Goal: Navigation & Orientation: Go to known website

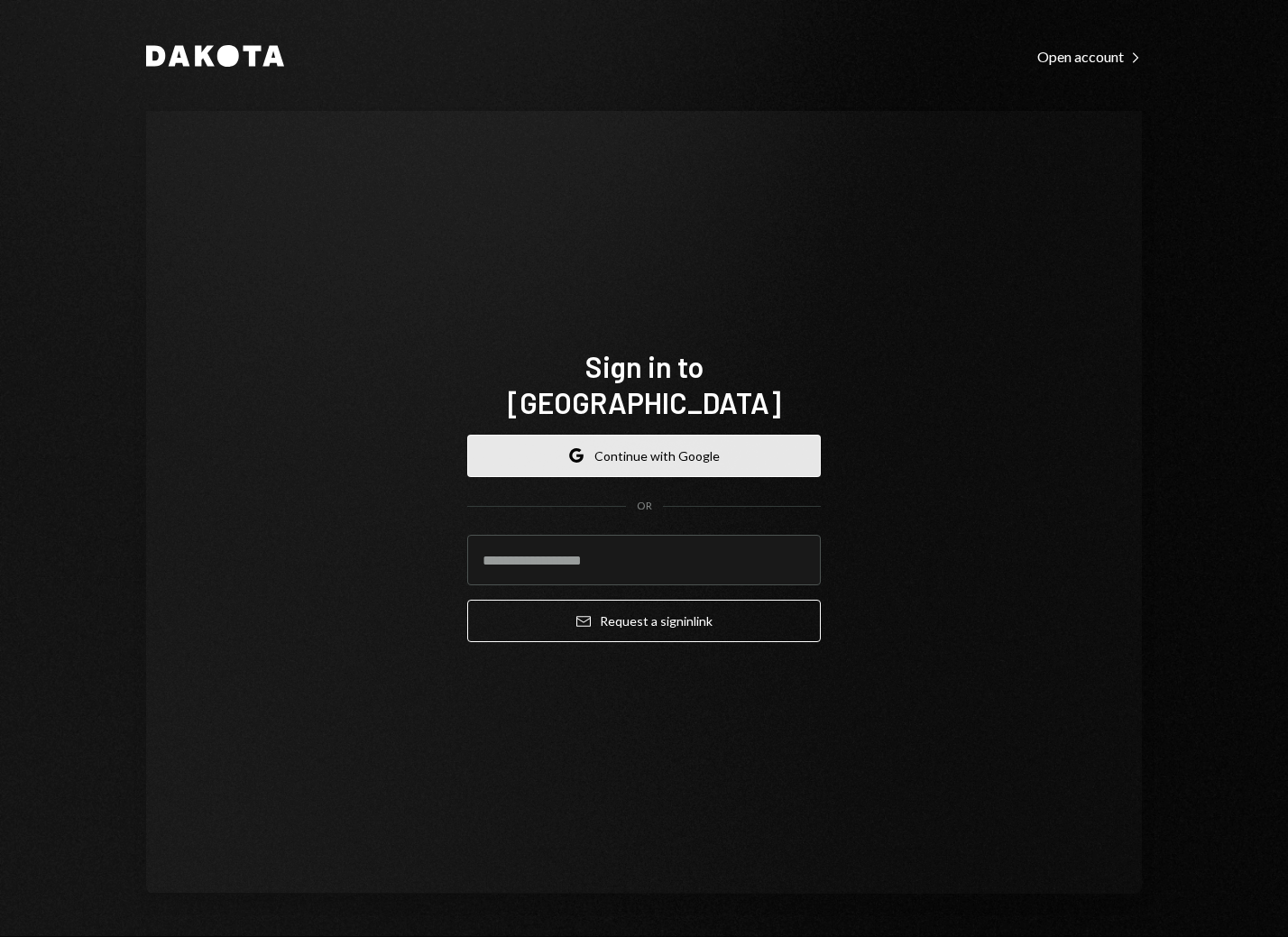
click at [723, 435] on button "Google Continue with Google" at bounding box center [644, 456] width 353 height 42
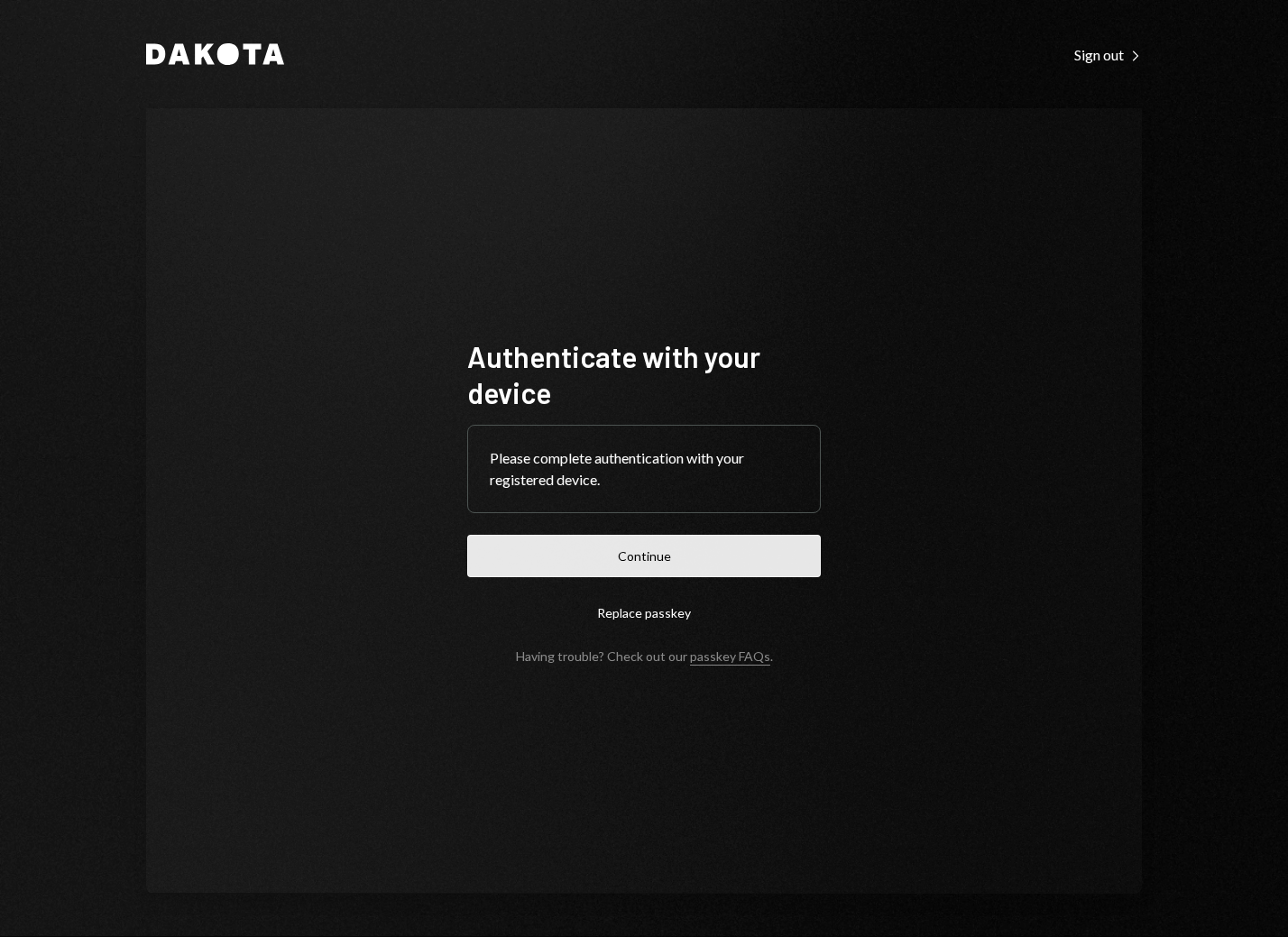
click at [657, 541] on button "Continue" at bounding box center [644, 556] width 353 height 42
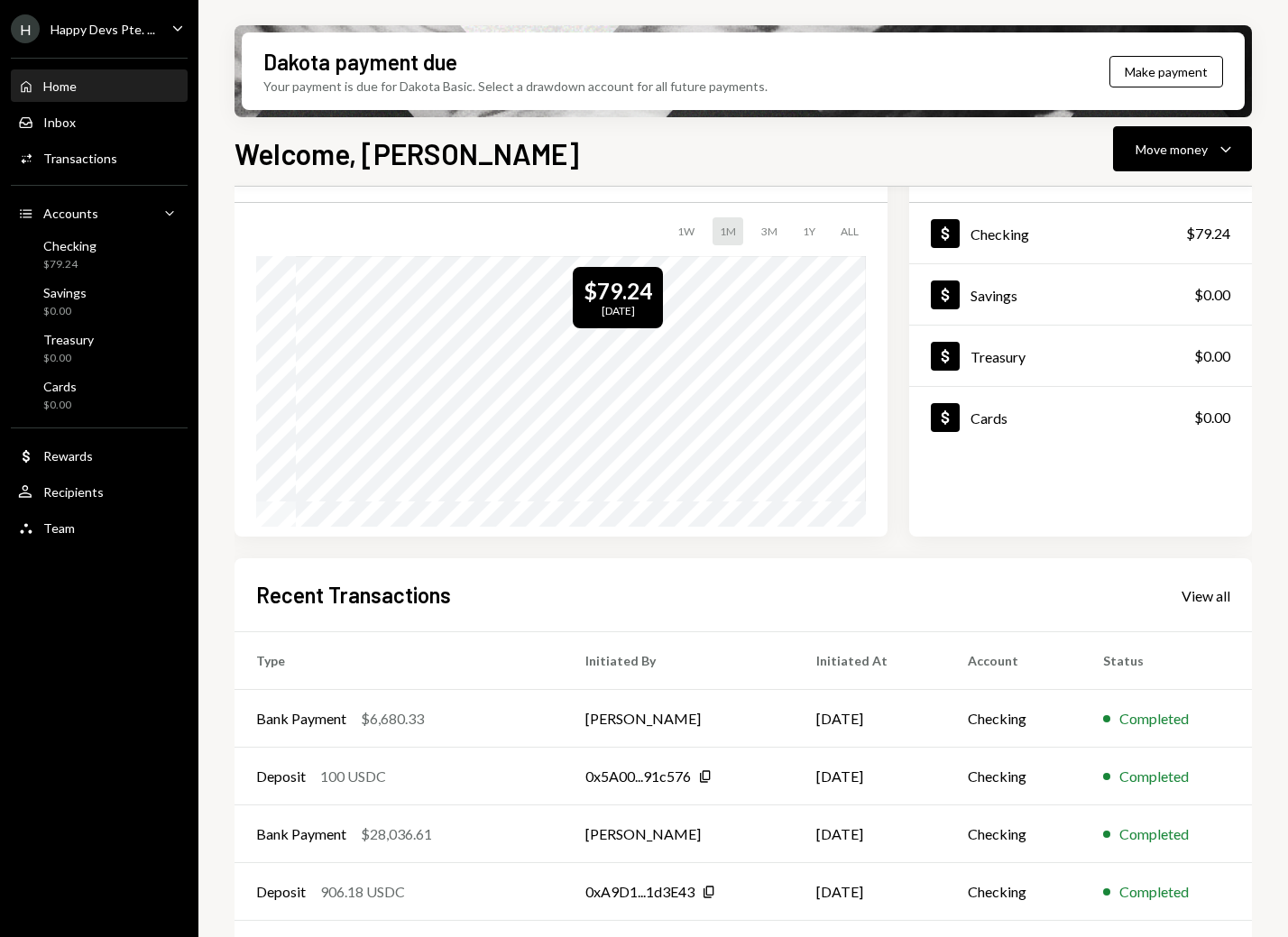
scroll to position [150, 0]
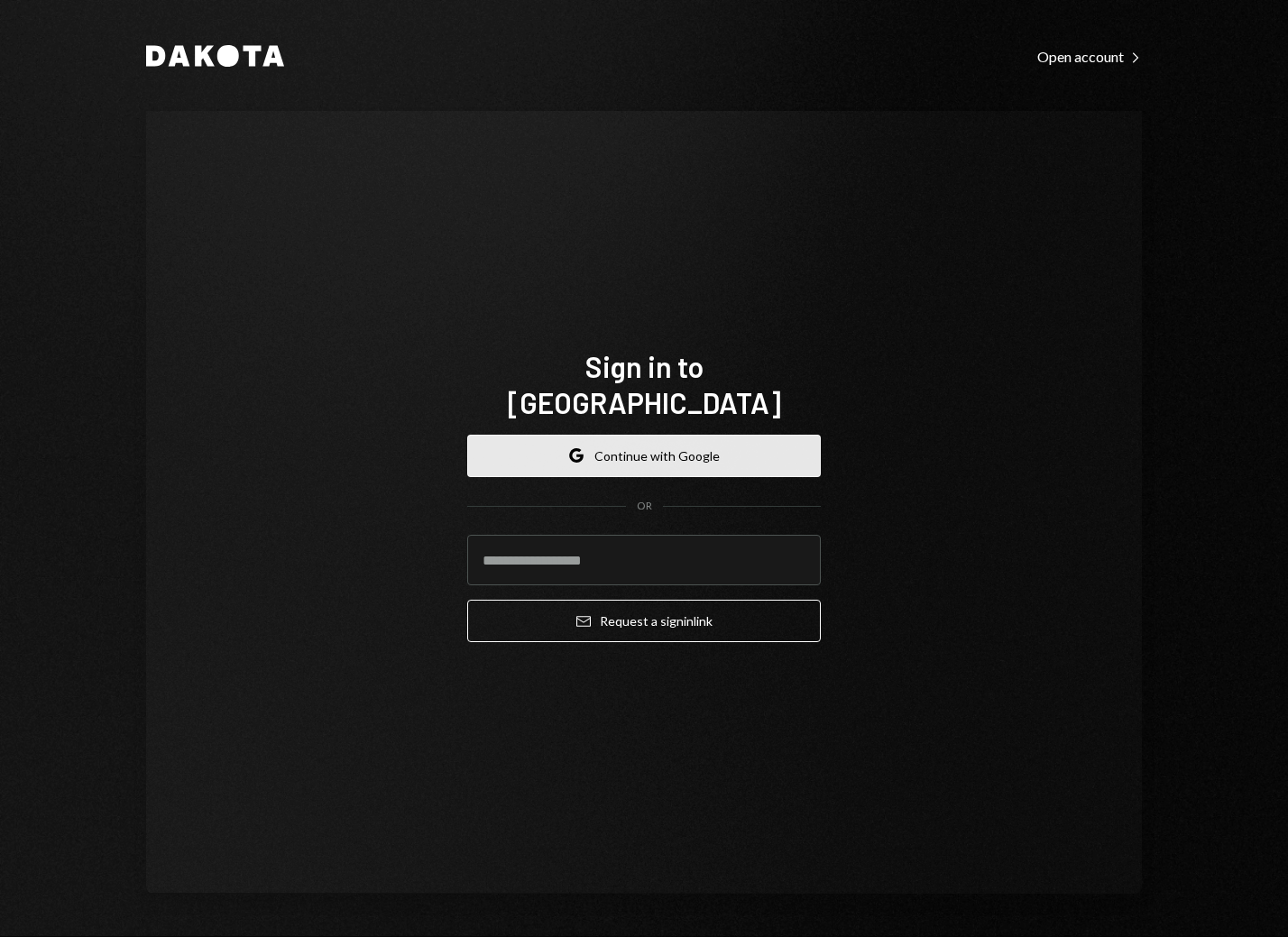
click at [548, 441] on button "Google Continue with Google" at bounding box center [644, 456] width 353 height 42
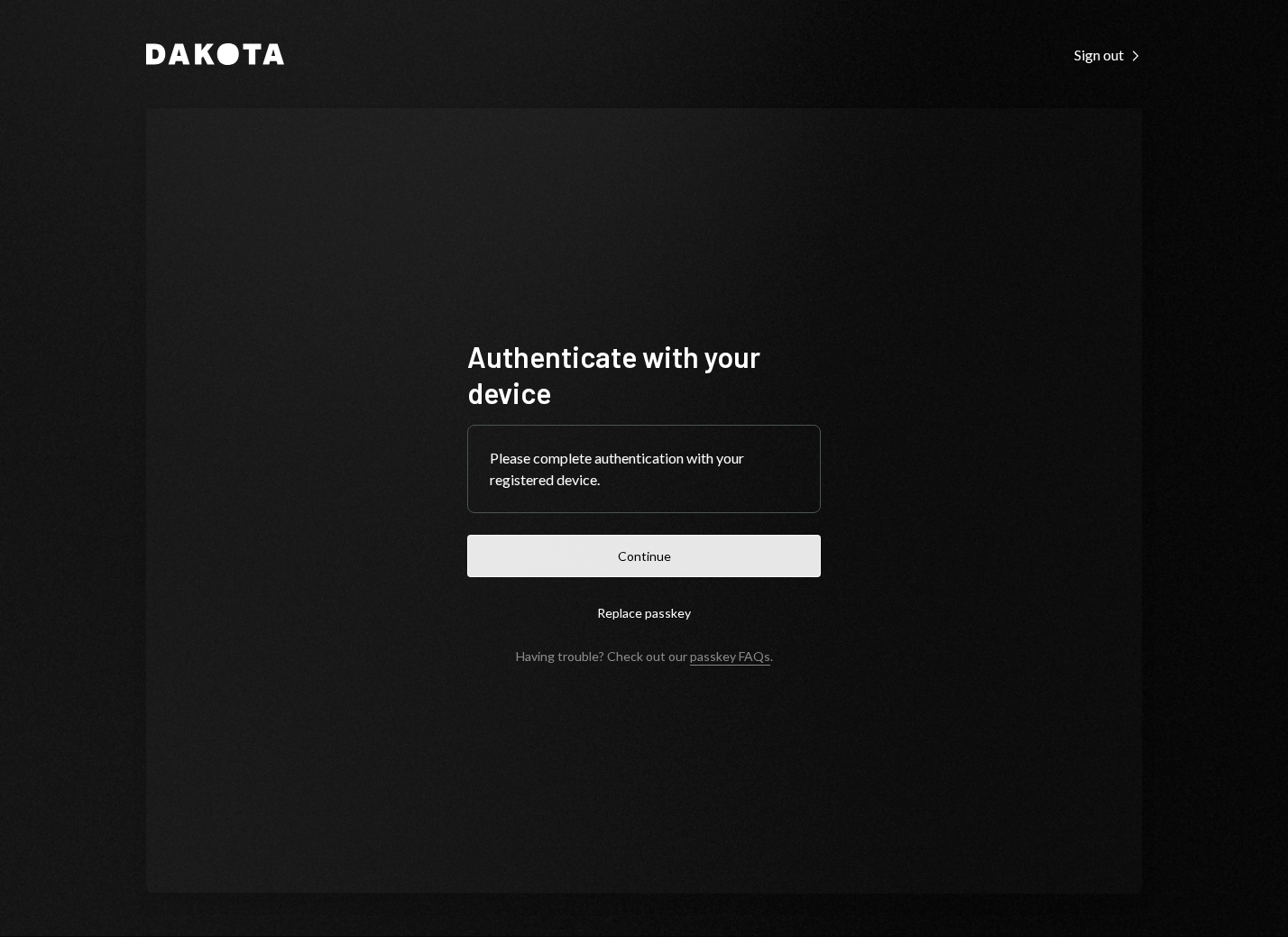
click at [679, 542] on button "Continue" at bounding box center [644, 556] width 353 height 42
